Goal: Task Accomplishment & Management: Complete application form

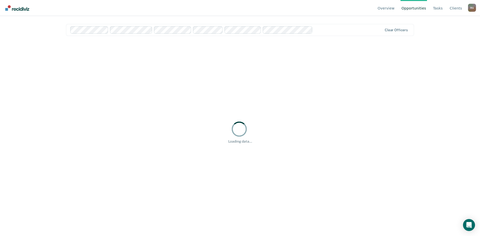
click at [425, 8] on link "Opportunities" at bounding box center [414, 8] width 27 height 16
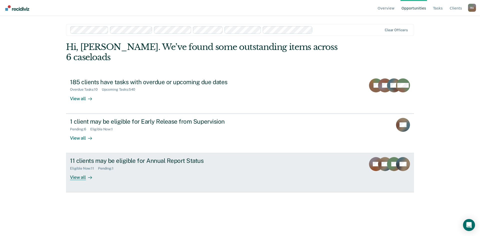
click at [121, 157] on div "11 clients may be eligible for Annual Report Status" at bounding box center [158, 160] width 176 height 7
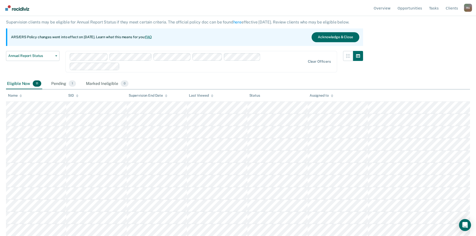
scroll to position [29, 0]
click at [325, 97] on div "Assigned to" at bounding box center [322, 95] width 24 height 4
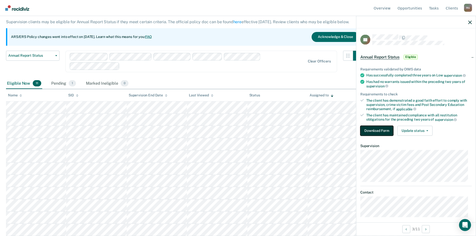
click at [373, 132] on button "Download Form" at bounding box center [377, 131] width 33 height 10
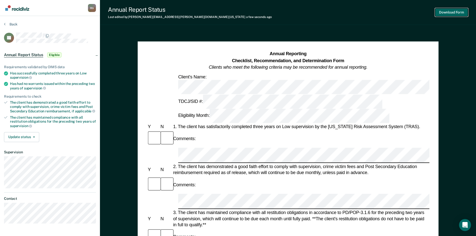
click at [457, 13] on button "Download Form" at bounding box center [451, 12] width 33 height 8
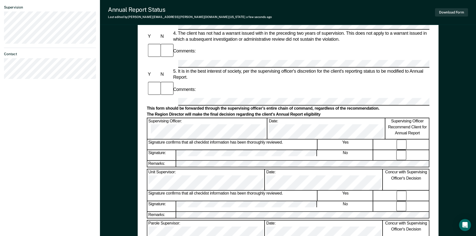
scroll to position [175, 0]
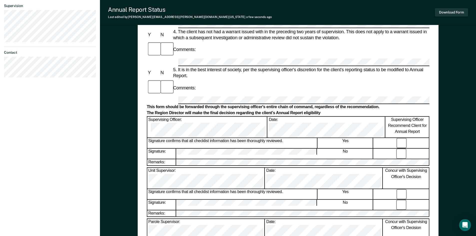
drag, startPoint x: 204, startPoint y: 151, endPoint x: 169, endPoint y: 154, distance: 35.6
click at [169, 154] on form "Annual Reporting Checklist, Recommendation, and Determination Form Clients who …" at bounding box center [288, 126] width 283 height 501
click at [456, 12] on button "Download Form" at bounding box center [451, 12] width 33 height 8
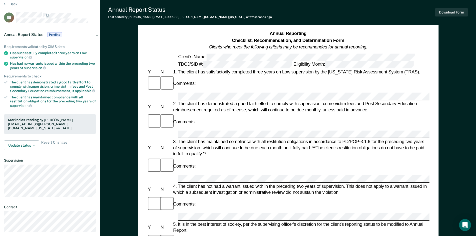
scroll to position [0, 0]
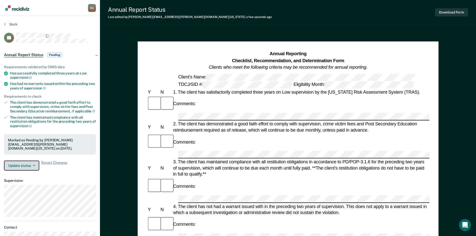
click at [36, 161] on button "Update status" at bounding box center [21, 166] width 35 height 10
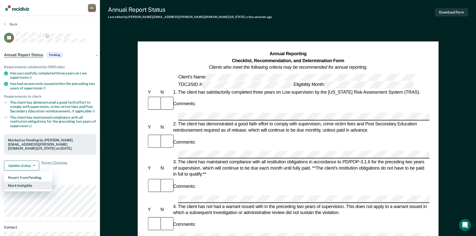
click at [27, 184] on button "Mark Ineligible" at bounding box center [28, 186] width 48 height 8
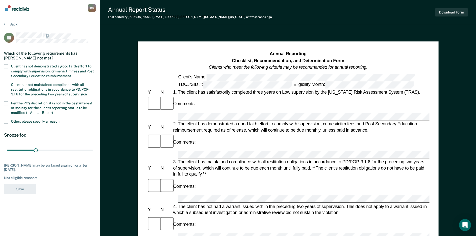
click at [6, 103] on span at bounding box center [6, 104] width 4 height 4
click at [54, 111] on input "Per the PO’s discretion, it is not in the best interest of society for the clie…" at bounding box center [54, 111] width 0 height 0
click at [20, 188] on button "Save" at bounding box center [20, 189] width 32 height 10
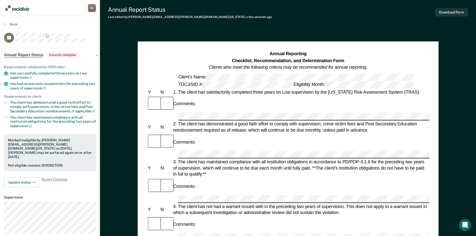
click at [199, 23] on div "Annual Report Status Last edited by [PERSON_NAME][EMAIL_ADDRESS][PERSON_NAME][D…" at bounding box center [288, 12] width 376 height 25
click at [9, 26] on button "Back" at bounding box center [11, 24] width 14 height 5
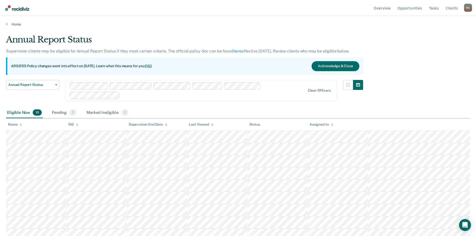
scroll to position [17, 0]
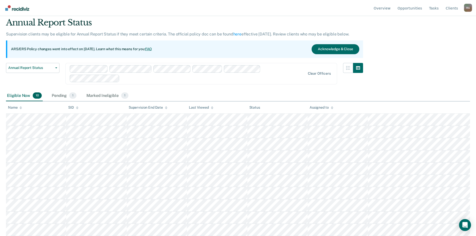
click at [318, 109] on div "Assigned to" at bounding box center [322, 108] width 24 height 4
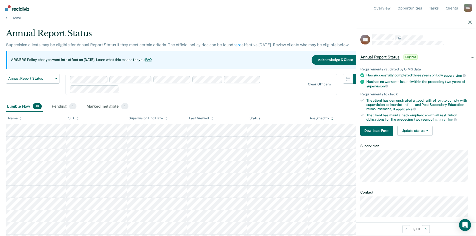
scroll to position [0, 0]
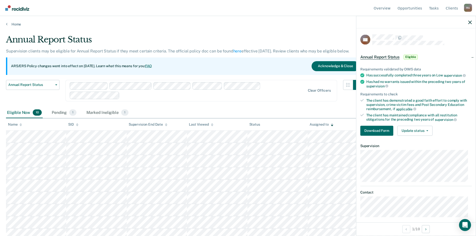
click at [206, 20] on div "Home" at bounding box center [238, 21] width 476 height 11
click at [254, 27] on main "Annual Report Status Supervision clients may be eligible for Annual Report Stat…" at bounding box center [238, 131] width 476 height 208
